Goal: Find specific page/section: Find specific page/section

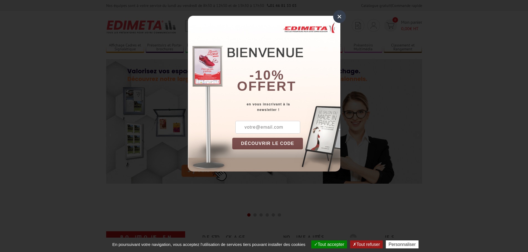
click at [339, 15] on div "×" at bounding box center [339, 16] width 13 height 13
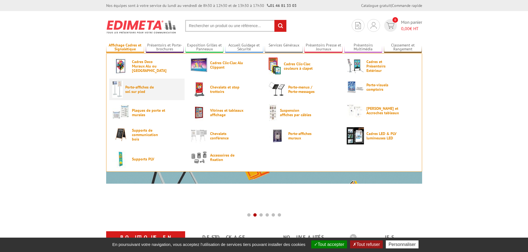
click at [136, 88] on span "Porte-affiches de sol sur pied" at bounding box center [141, 89] width 33 height 9
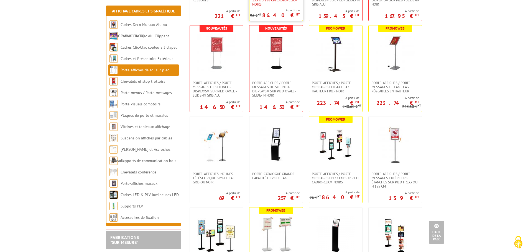
scroll to position [111, 0]
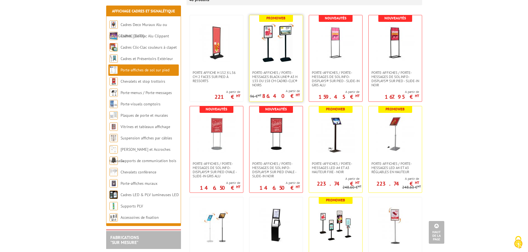
click at [277, 63] on link at bounding box center [275, 42] width 53 height 55
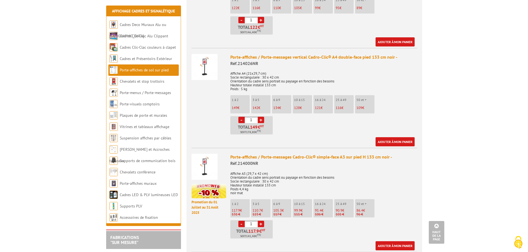
scroll to position [305, 0]
